Goal: Check status: Check status

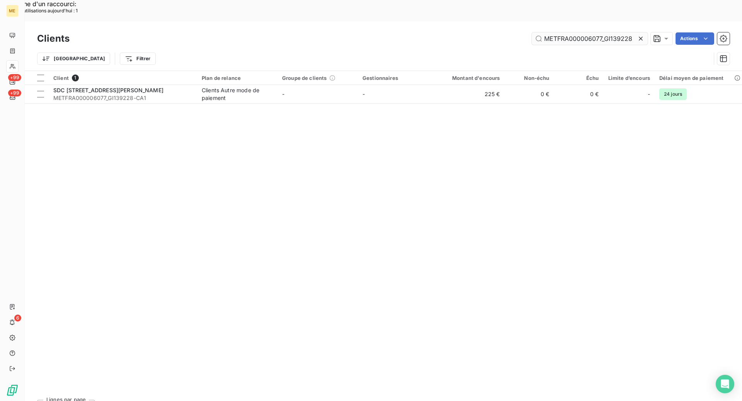
drag, startPoint x: 640, startPoint y: 15, endPoint x: 610, endPoint y: 21, distance: 30.3
click at [640, 35] on icon at bounding box center [641, 39] width 8 height 8
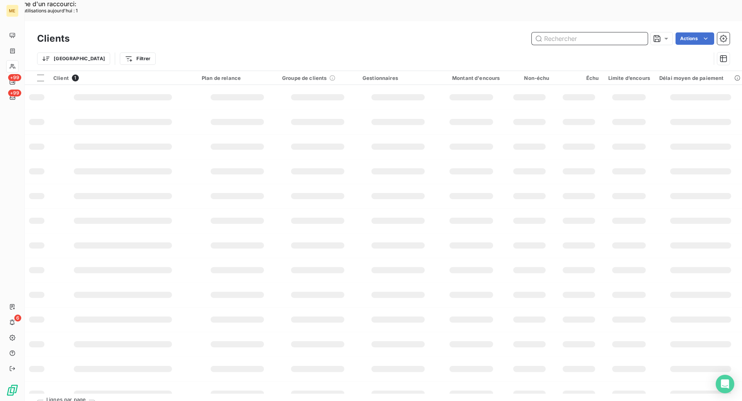
click at [581, 32] on input "text" at bounding box center [590, 38] width 116 height 12
paste input "METFRA000014878C003"
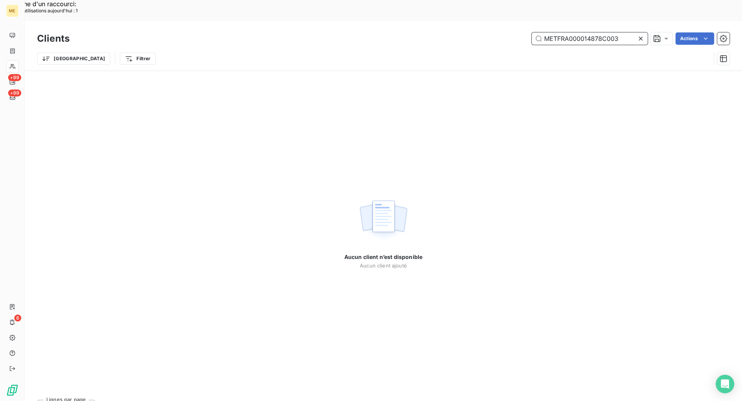
drag, startPoint x: 621, startPoint y: 17, endPoint x: 603, endPoint y: 18, distance: 17.8
click at [603, 32] on input "METFRA000014878C003" at bounding box center [590, 38] width 116 height 12
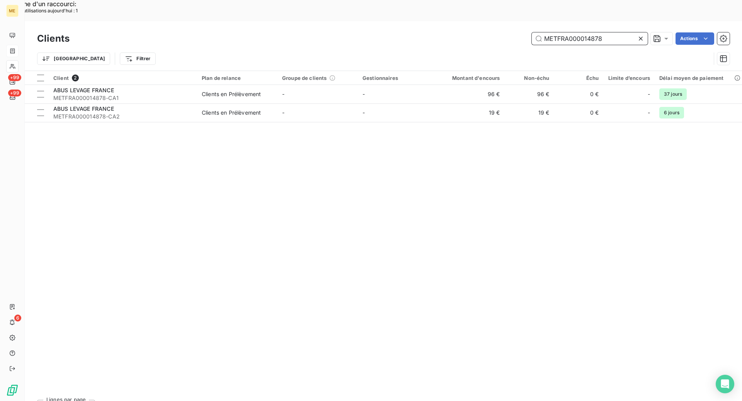
type input "METFRA000014878"
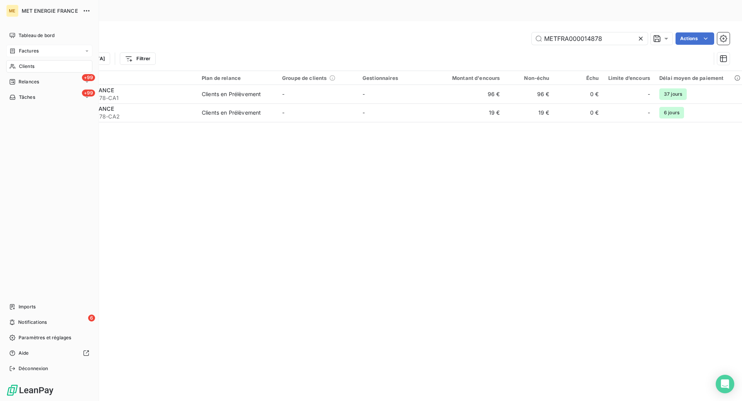
click at [19, 48] on span "Factures" at bounding box center [29, 51] width 20 height 7
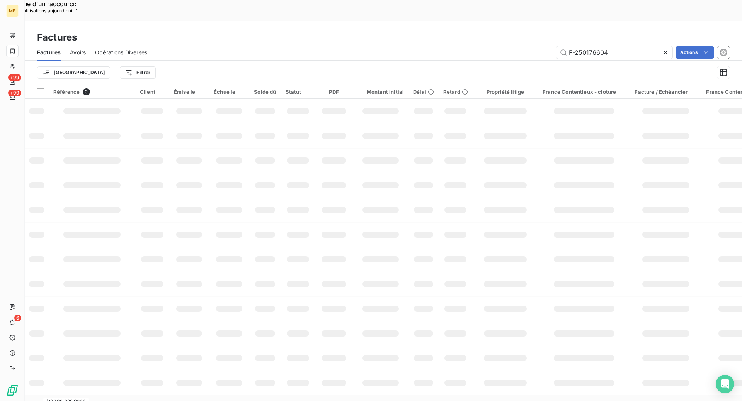
click at [665, 51] on icon at bounding box center [665, 53] width 4 height 4
drag, startPoint x: 594, startPoint y: 31, endPoint x: 588, endPoint y: 27, distance: 6.6
click at [593, 46] on input "text" at bounding box center [614, 52] width 116 height 12
paste input "F-250162541"
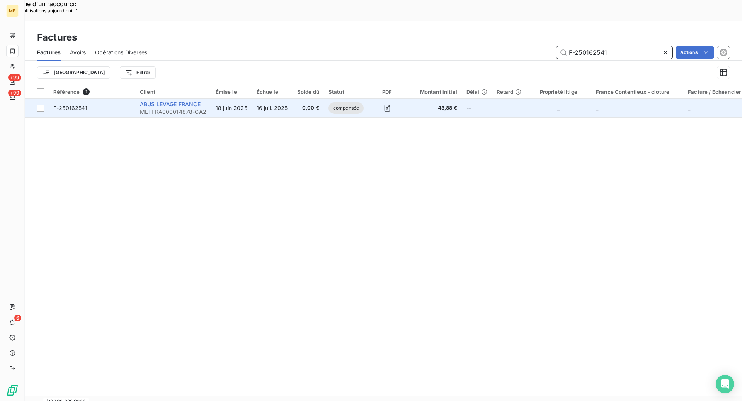
type input "F-250162541"
click at [194, 101] on span "ABUS LEVAGE FRANCE" at bounding box center [170, 104] width 61 height 7
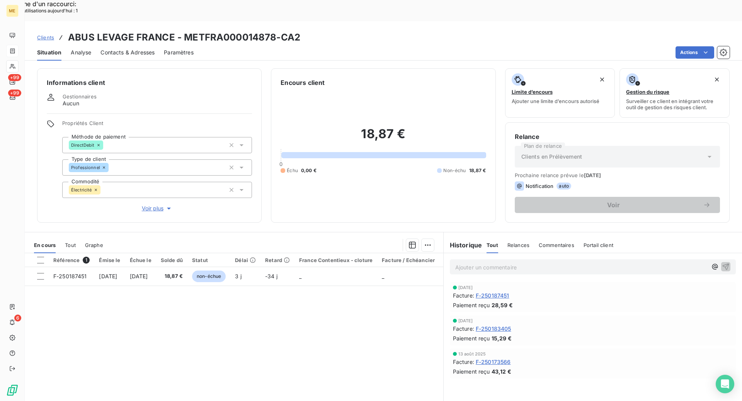
click at [68, 242] on span "Tout" at bounding box center [70, 245] width 11 height 6
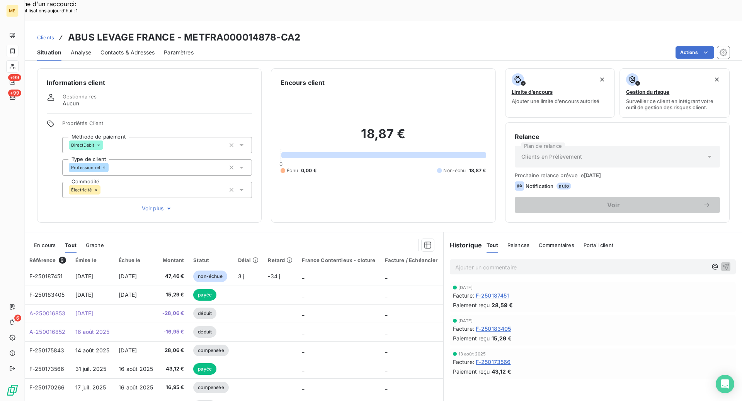
click at [52, 242] on span "En cours" at bounding box center [45, 245] width 22 height 6
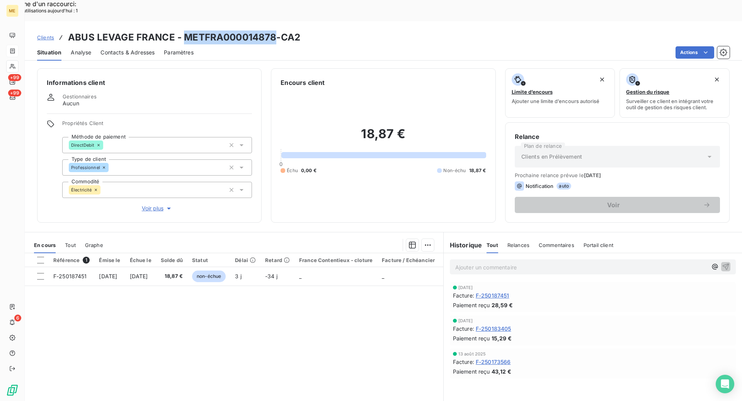
drag, startPoint x: 276, startPoint y: 15, endPoint x: 185, endPoint y: 18, distance: 90.4
click at [185, 31] on h3 "ABUS LEVAGE FRANCE - METFRA000014878-CA2" at bounding box center [184, 38] width 232 height 14
copy h3 "METFRA000014878"
click at [38, 34] on span "Clients" at bounding box center [45, 37] width 17 height 6
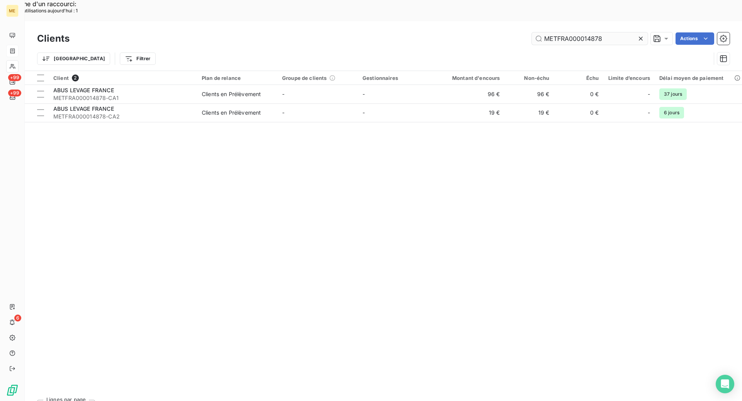
click at [588, 32] on input "METFRA000014878" at bounding box center [590, 38] width 116 height 12
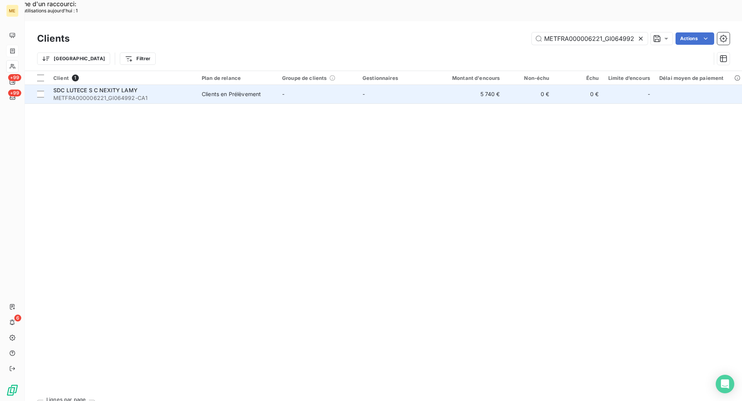
type input "METFRA000006221_GI064992"
click at [222, 90] on div "Clients en Prélèvement" at bounding box center [231, 94] width 59 height 8
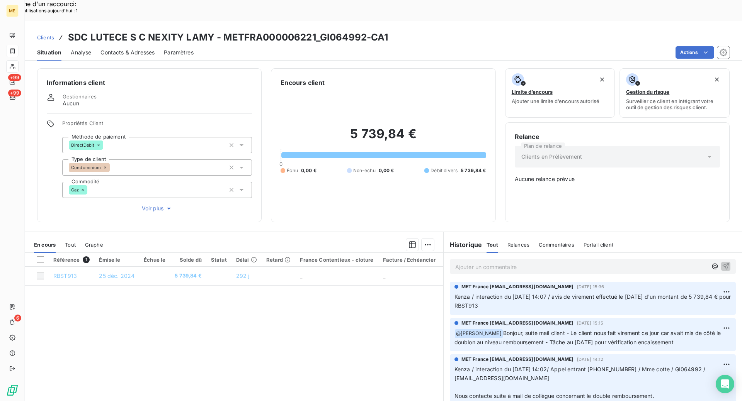
click at [288, 304] on div "Référence 1 Émise le Échue le Solde dû Statut Délai Retard France Contentieux -…" at bounding box center [234, 327] width 418 height 149
drag, startPoint x: 313, startPoint y: 17, endPoint x: 225, endPoint y: 19, distance: 88.1
click at [225, 31] on h3 "SDC LUTECE S C NEXITY LAMY - METFRA000006221_GI064992-CA1" at bounding box center [228, 38] width 320 height 14
copy h3 "METFRA000006221"
click at [46, 34] on span "Clients" at bounding box center [45, 37] width 17 height 6
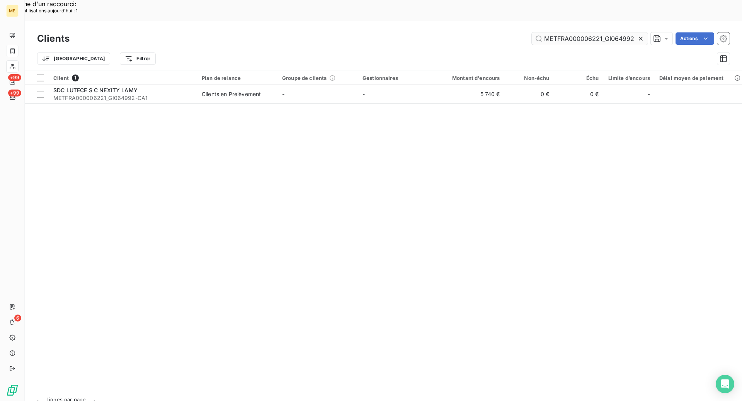
click at [580, 32] on input "METFRA000006221_GI064992" at bounding box center [590, 38] width 116 height 12
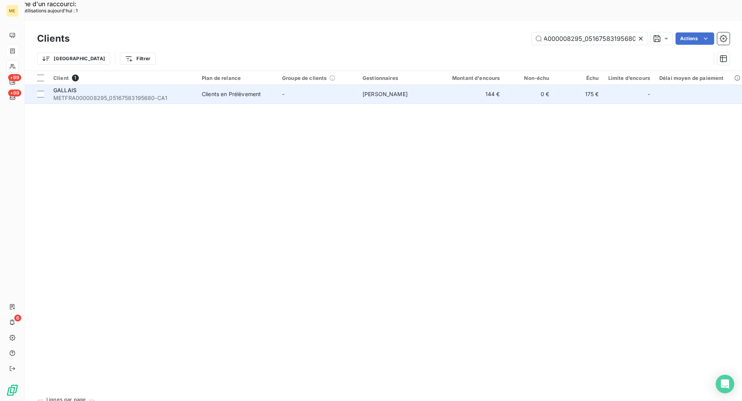
type input "METFRA000008295_05167583195680"
click at [235, 85] on td "Clients en Prélèvement" at bounding box center [237, 94] width 80 height 19
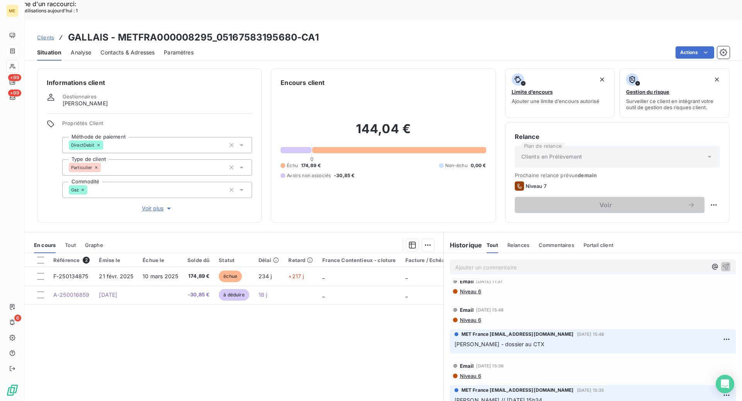
scroll to position [77, 0]
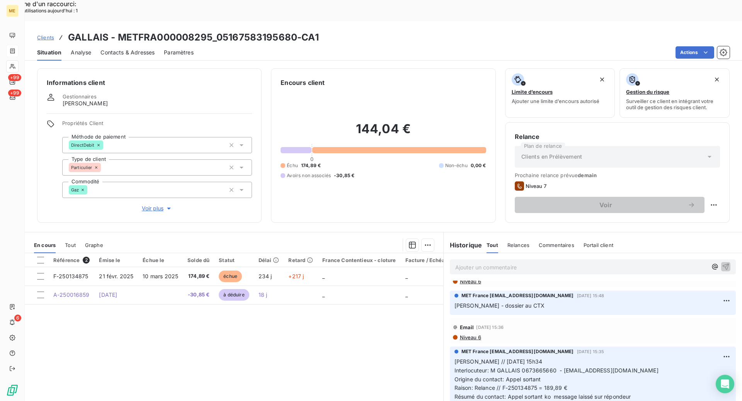
click at [265, 64] on div "Informations client Gestionnaires [PERSON_NAME] Propriétés Client Méthode de pa…" at bounding box center [383, 243] width 717 height 359
click at [160, 205] on span "Voir plus" at bounding box center [157, 209] width 31 height 8
